Goal: Answer question/provide support: Participate in discussion

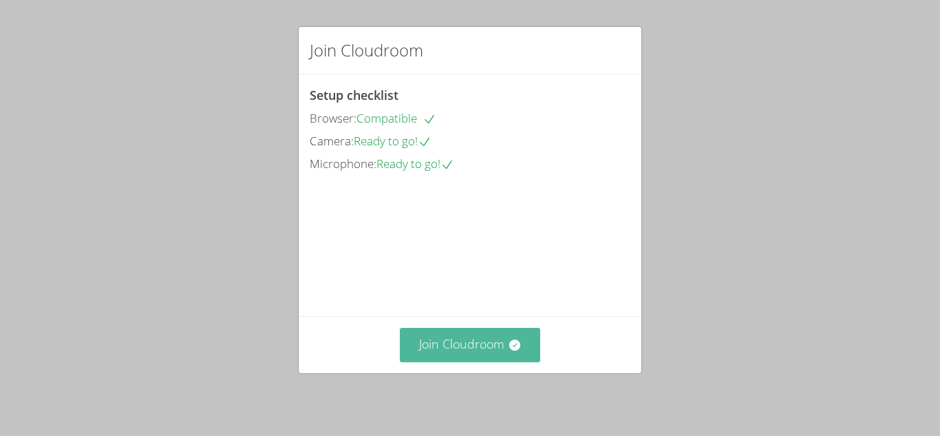
click at [489, 352] on button "Join Cloudroom" at bounding box center [470, 344] width 141 height 34
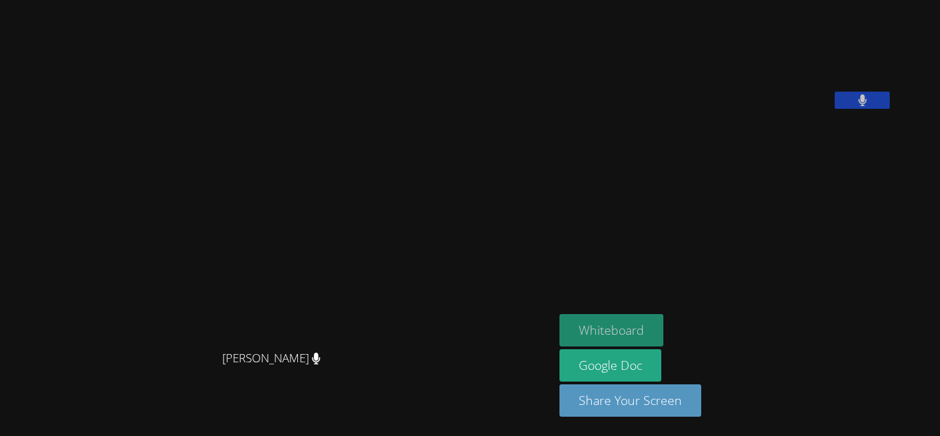
click at [628, 322] on button "Whiteboard" at bounding box center [611, 330] width 104 height 32
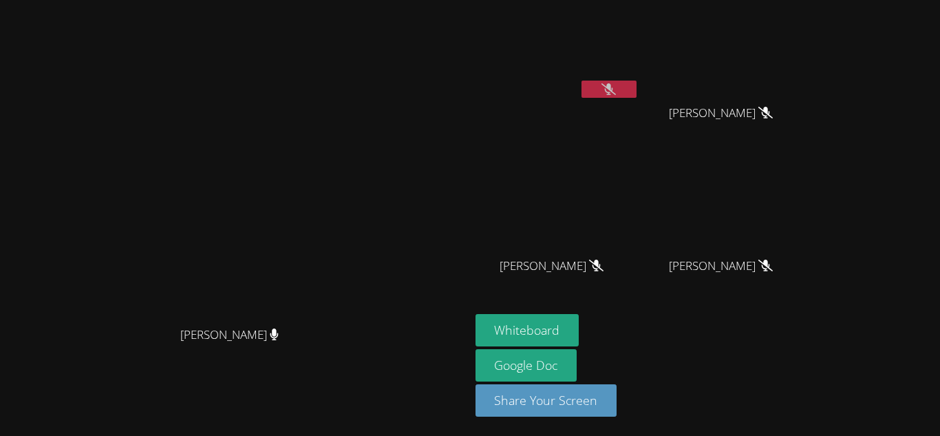
click at [616, 87] on icon at bounding box center [608, 89] width 14 height 12
click at [613, 87] on icon at bounding box center [609, 89] width 8 height 12
click at [616, 93] on icon at bounding box center [608, 89] width 14 height 12
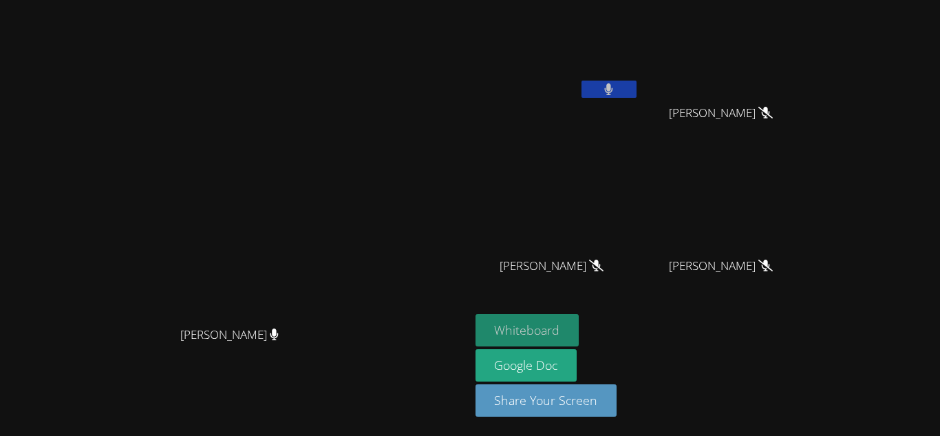
click at [579, 334] on button "Whiteboard" at bounding box center [527, 330] width 104 height 32
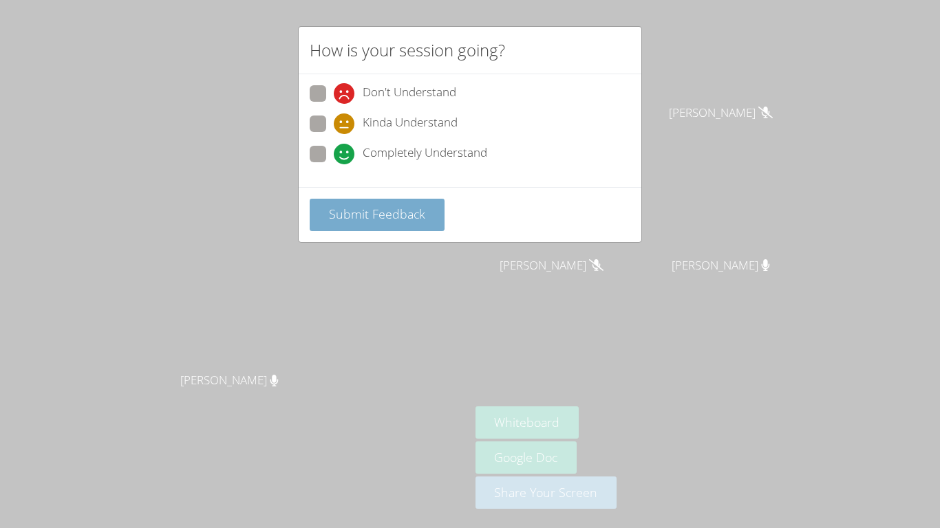
click at [415, 219] on span "Submit Feedback" at bounding box center [377, 214] width 96 height 17
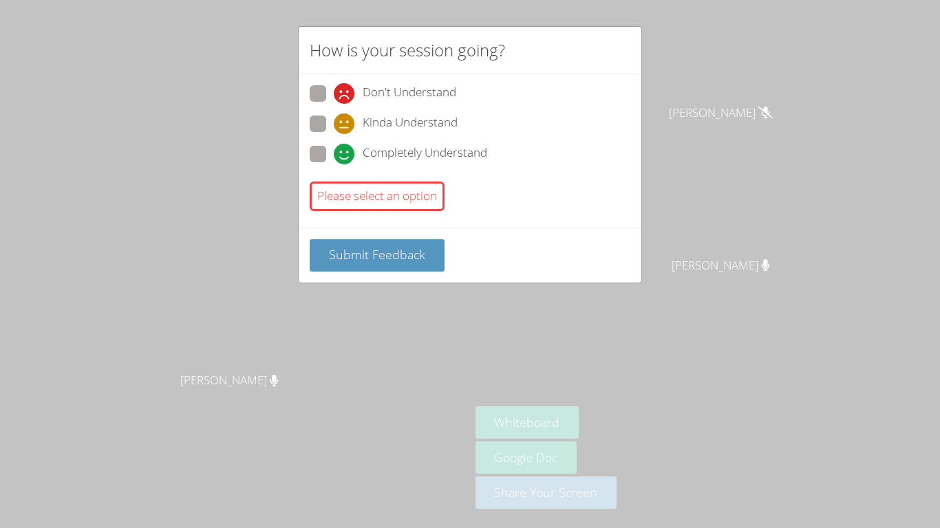
click at [395, 162] on span "Completely Understand" at bounding box center [425, 154] width 125 height 21
click at [345, 158] on input "Completely Understand" at bounding box center [340, 152] width 12 height 12
radio input "true"
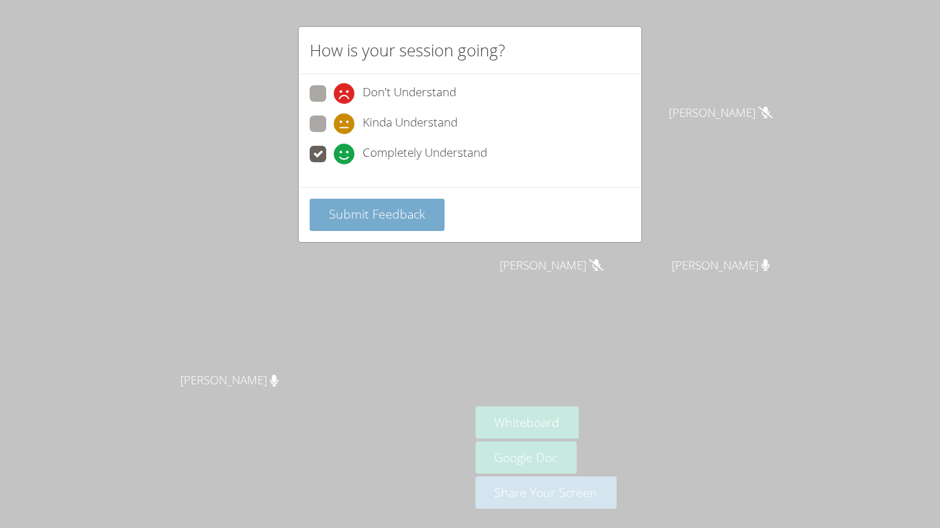
click at [414, 227] on button "Submit Feedback" at bounding box center [377, 215] width 135 height 32
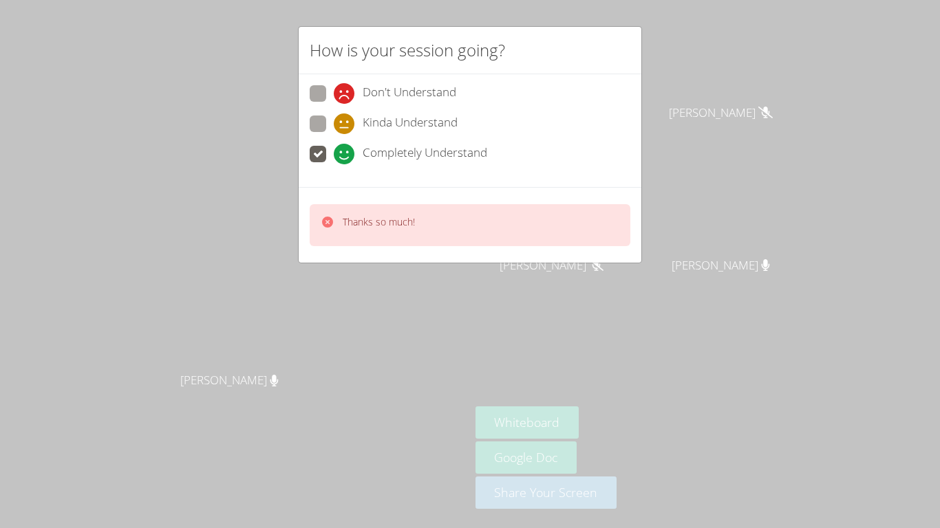
click at [331, 219] on icon at bounding box center [327, 222] width 11 height 11
click at [330, 220] on icon at bounding box center [327, 222] width 11 height 11
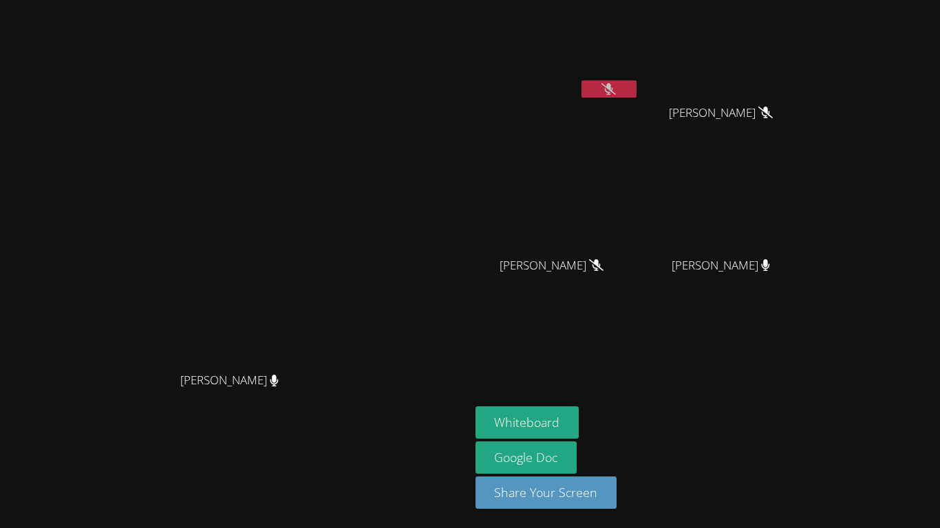
click at [616, 89] on icon at bounding box center [608, 89] width 14 height 12
